Goal: Task Accomplishment & Management: Manage account settings

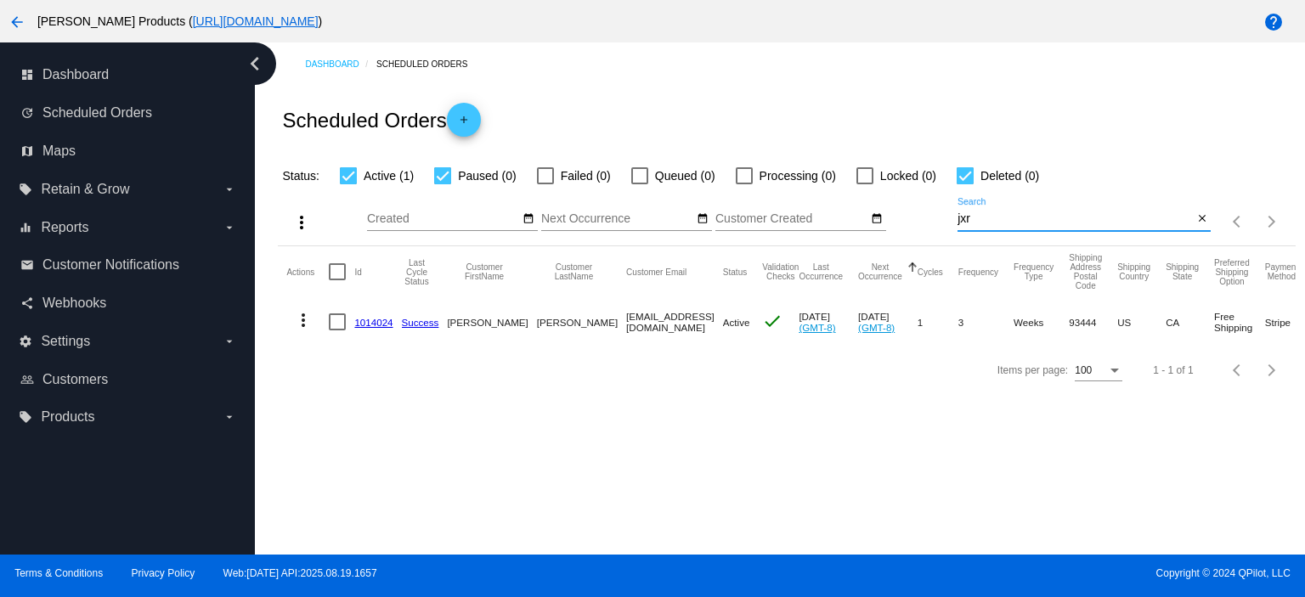
drag, startPoint x: 985, startPoint y: 216, endPoint x: 949, endPoint y: 223, distance: 37.3
click at [939, 221] on div "more_vert Aug Jan Feb Mar [DATE]" at bounding box center [786, 216] width 1017 height 60
paste input "[EMAIL_ADDRESS][DOMAIN_NAME]"
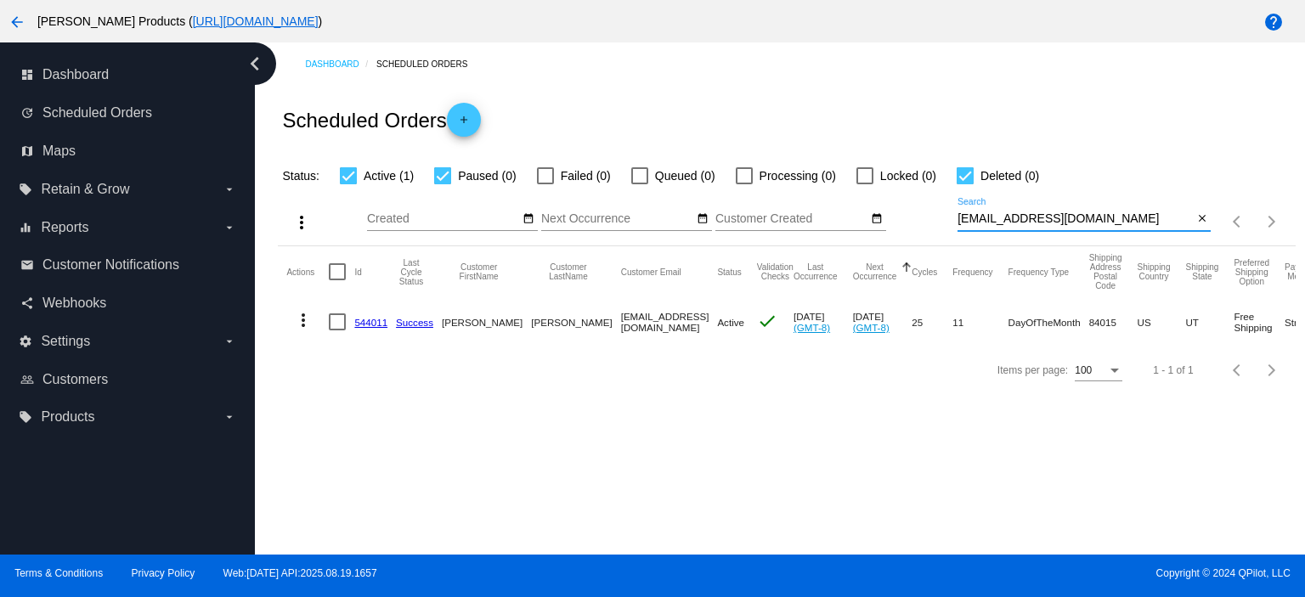
type input "[EMAIL_ADDRESS][DOMAIN_NAME]"
click at [367, 325] on link "544011" at bounding box center [370, 322] width 33 height 11
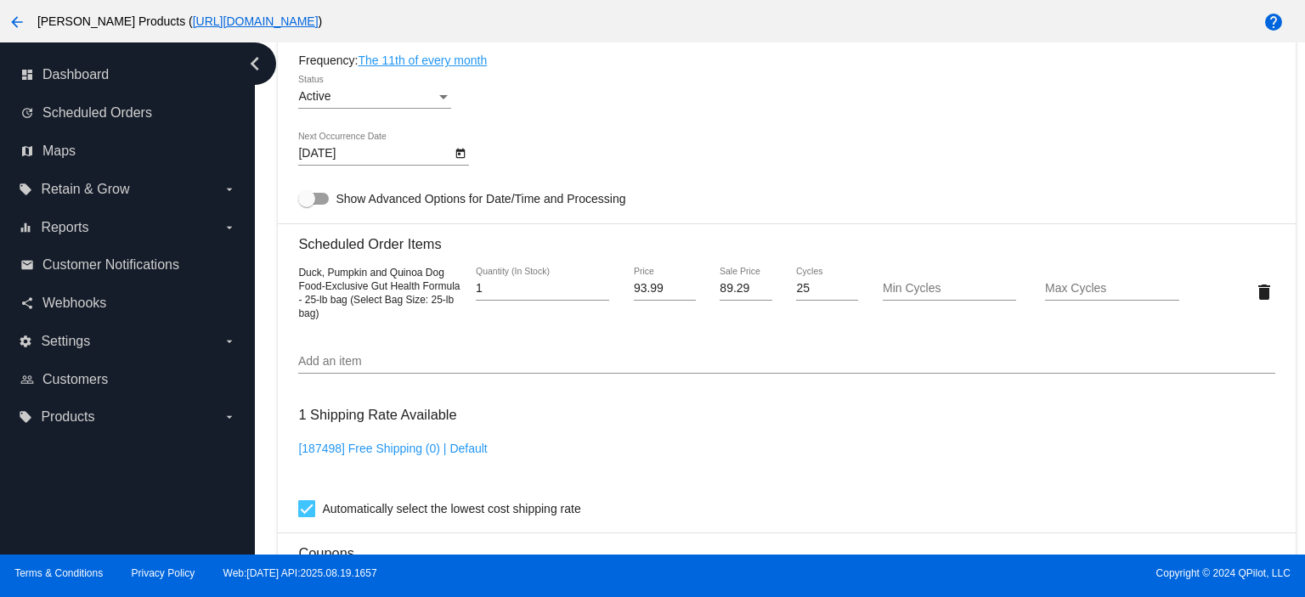
scroll to position [1019, 0]
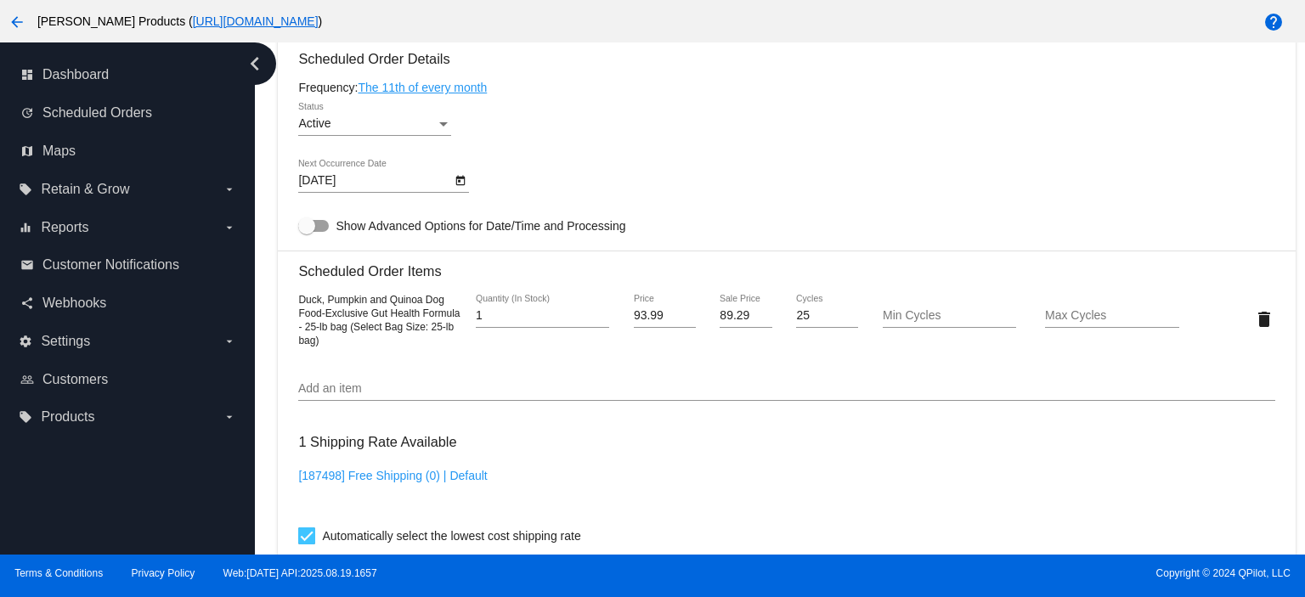
click at [347, 125] on div "Active" at bounding box center [367, 124] width 138 height 14
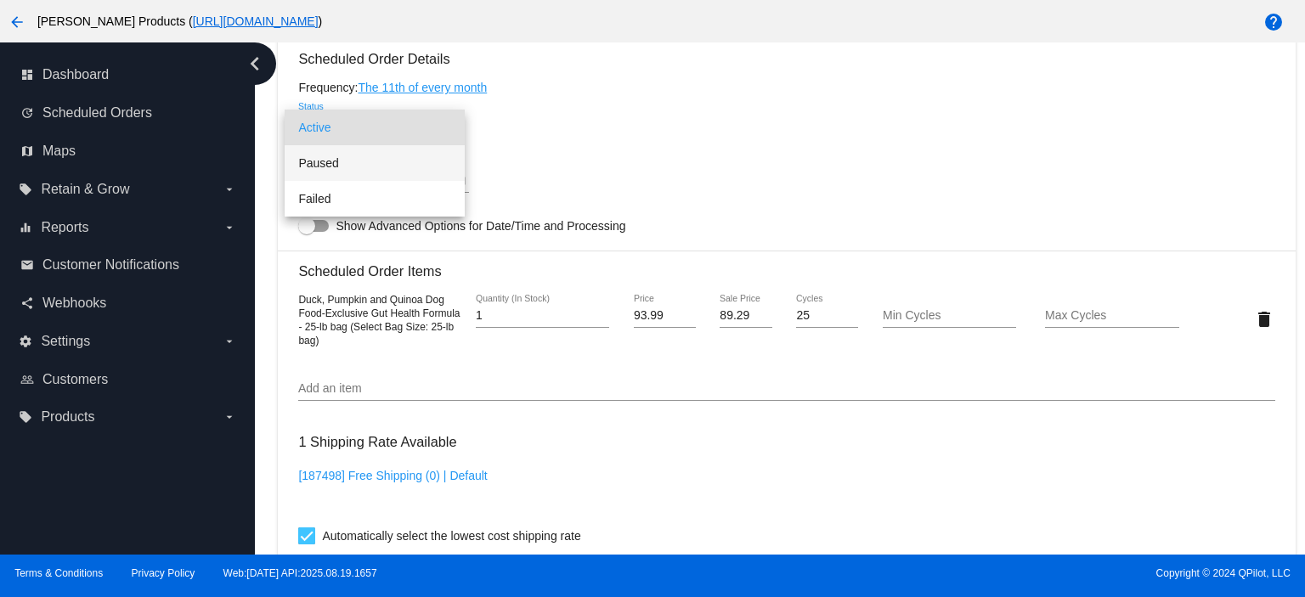
click at [331, 165] on span "Paused" at bounding box center [374, 163] width 153 height 36
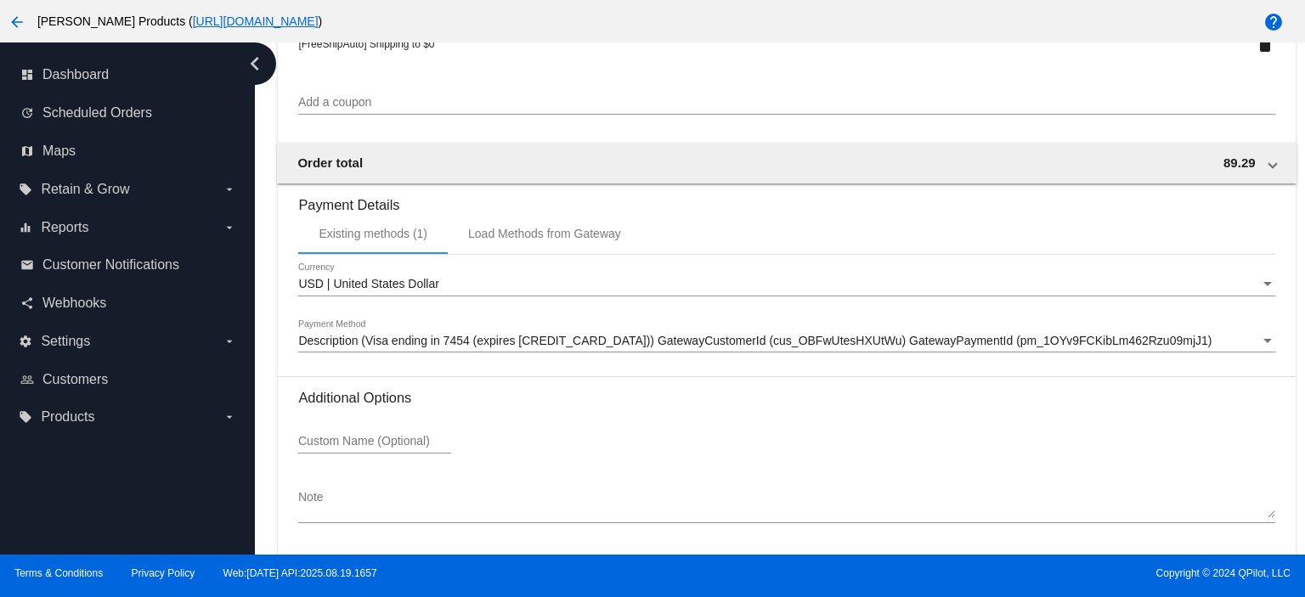
scroll to position [1663, 0]
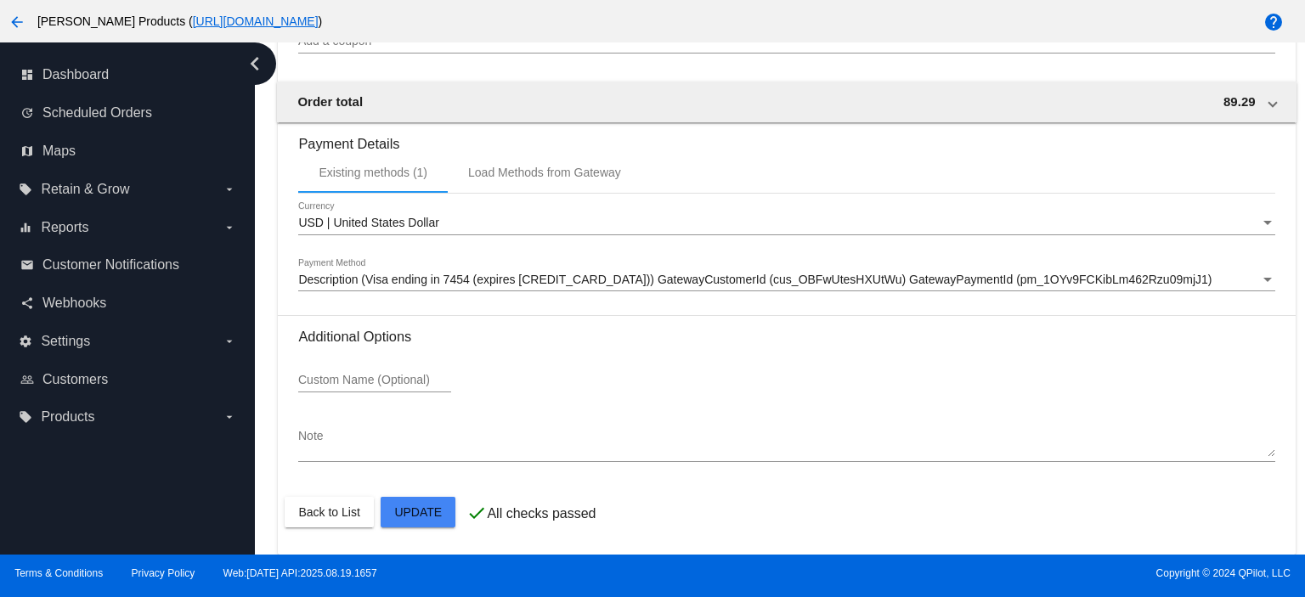
drag, startPoint x: 411, startPoint y: 496, endPoint x: 408, endPoint y: 507, distance: 11.6
click at [408, 507] on mat-card-actions "Back to List Update" at bounding box center [786, 512] width 1003 height 44
